Goal: Find contact information

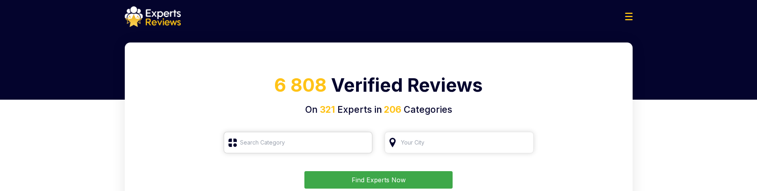
click at [323, 113] on input "search" at bounding box center [298, 142] width 149 height 21
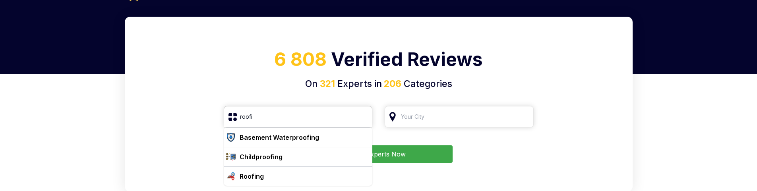
scroll to position [40, 0]
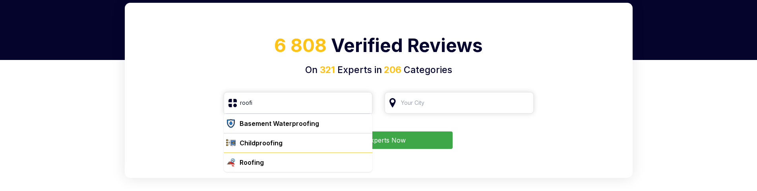
click at [253, 113] on div "Roofing" at bounding box center [252, 163] width 24 height 10
type input "Roofing"
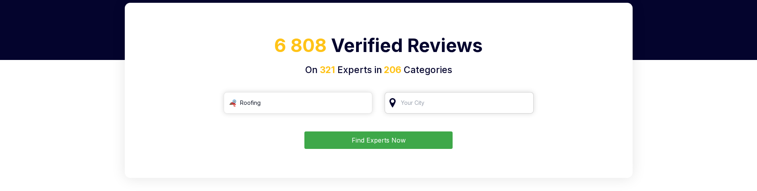
click at [446, 104] on input "search" at bounding box center [459, 102] width 149 height 21
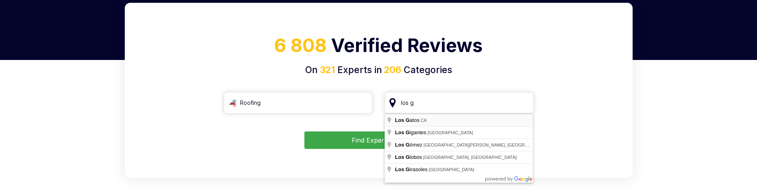
type input "Los Gatos, [GEOGRAPHIC_DATA]"
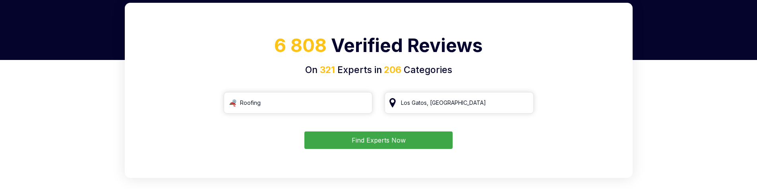
click at [371, 113] on button "Find Experts Now" at bounding box center [379, 140] width 148 height 17
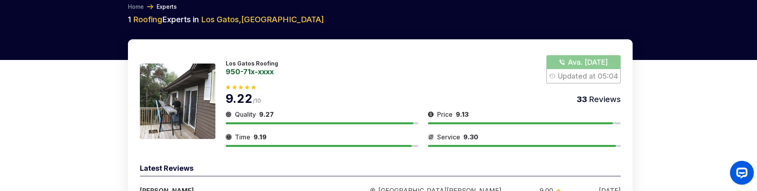
click at [579, 62] on button "Show Number" at bounding box center [584, 69] width 74 height 28
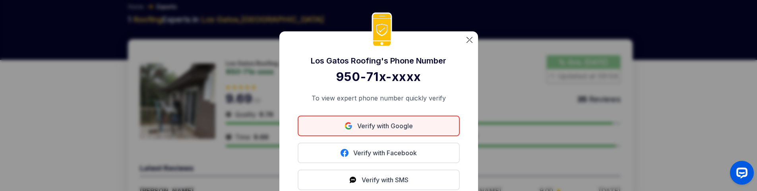
click at [382, 113] on link "Verify with Google" at bounding box center [379, 126] width 162 height 21
